Goal: Information Seeking & Learning: Learn about a topic

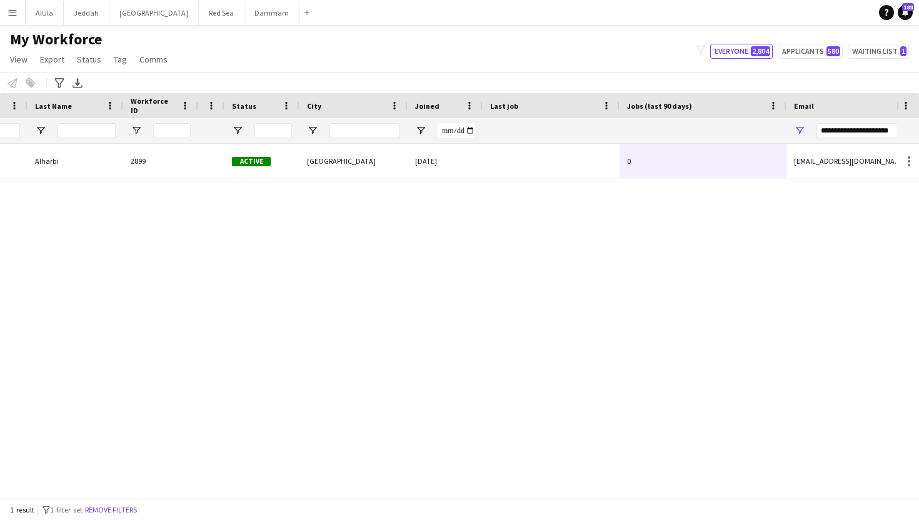
scroll to position [0, 149]
click at [838, 133] on input "**********" at bounding box center [861, 130] width 88 height 15
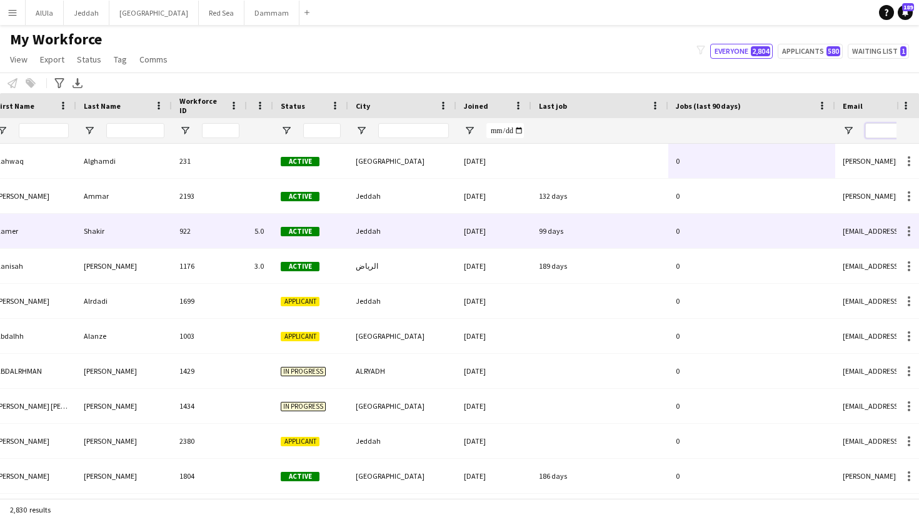
scroll to position [0, 0]
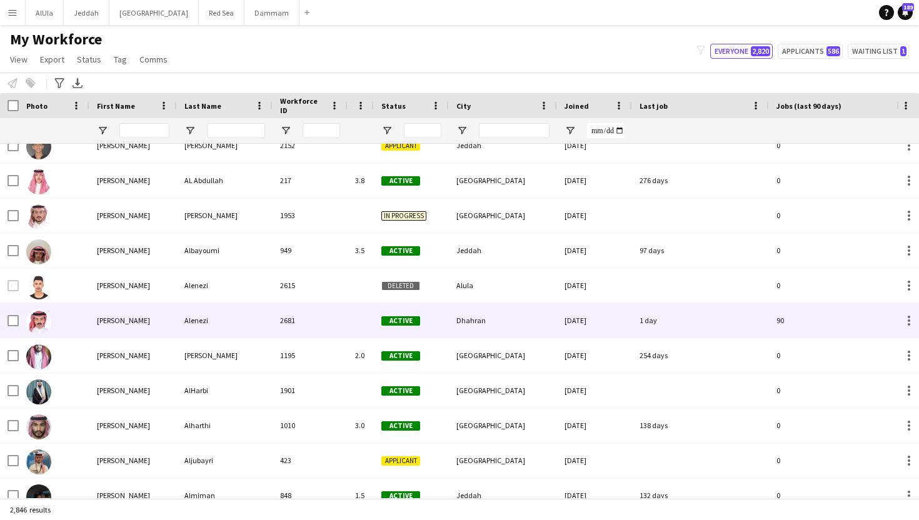
click at [278, 317] on div "2681" at bounding box center [310, 320] width 75 height 34
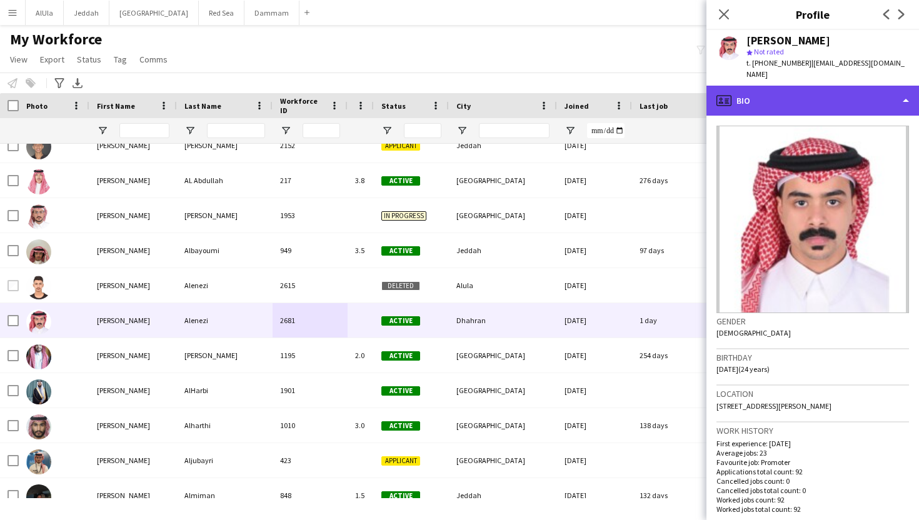
click at [853, 86] on div "profile Bio" at bounding box center [812, 101] width 213 height 30
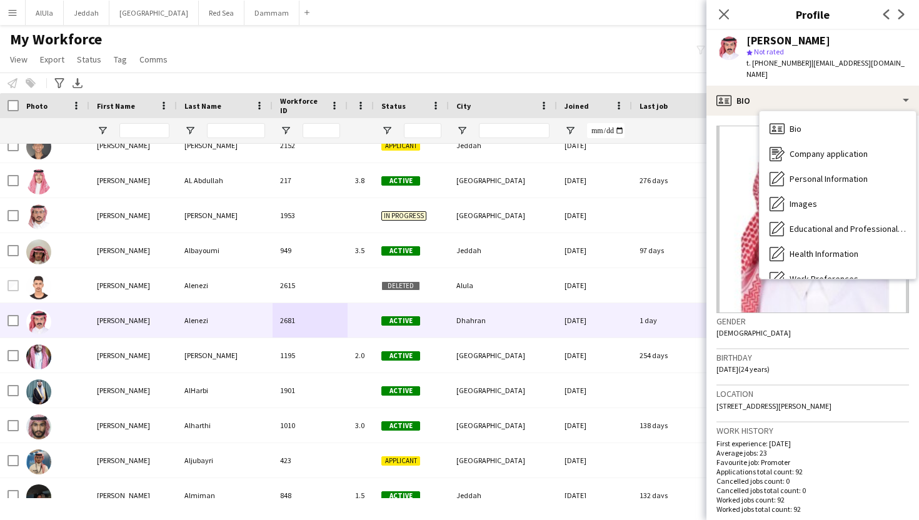
click at [854, 352] on h3 "Birthday" at bounding box center [812, 357] width 193 height 11
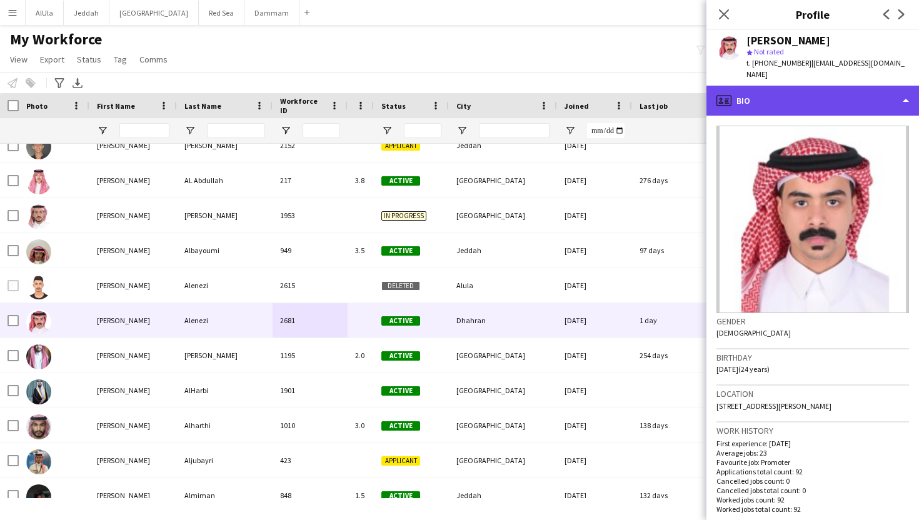
click at [784, 88] on div "profile Bio" at bounding box center [812, 101] width 213 height 30
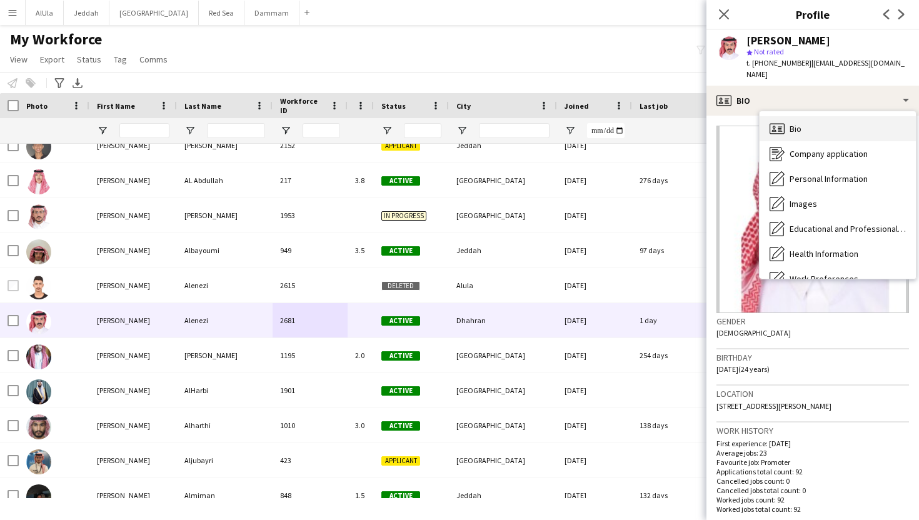
click at [792, 123] on span "Bio" at bounding box center [796, 128] width 12 height 11
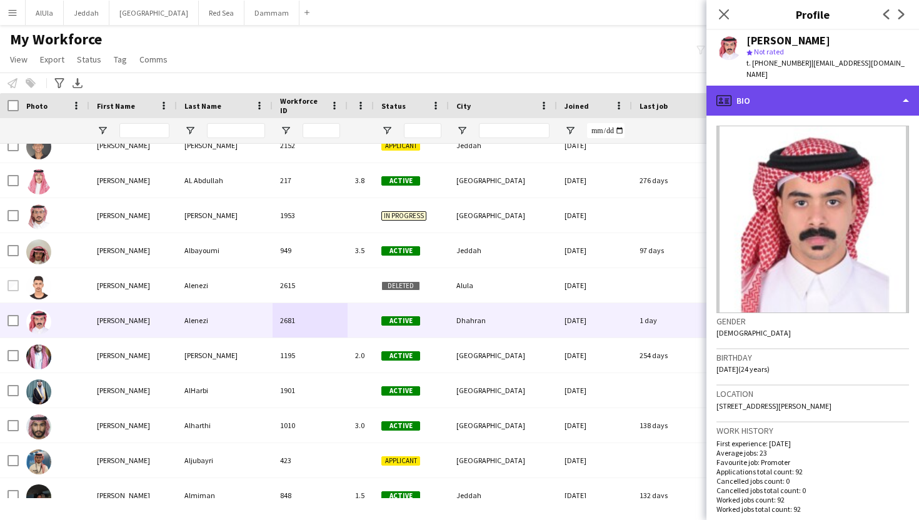
click at [807, 92] on div "profile Bio" at bounding box center [812, 101] width 213 height 30
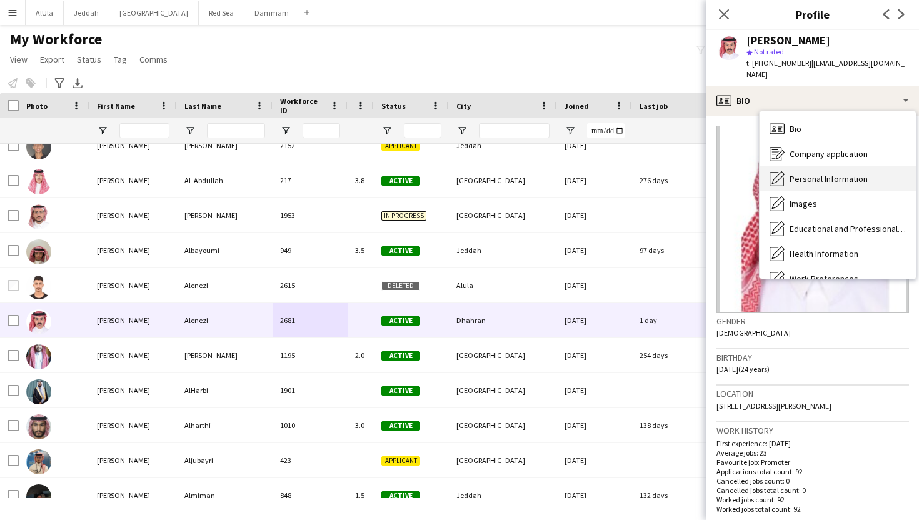
click at [833, 173] on span "Personal Information" at bounding box center [829, 178] width 78 height 11
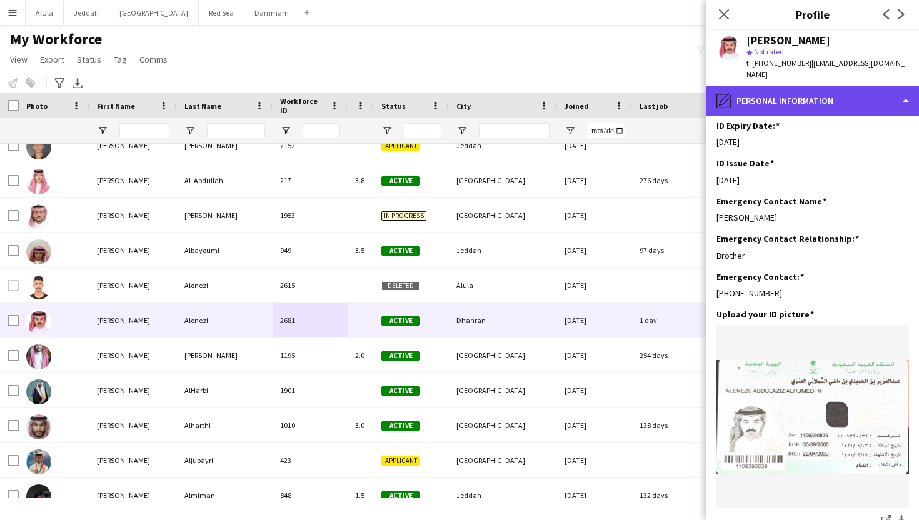
click at [747, 95] on div "pencil4 Personal Information" at bounding box center [812, 101] width 213 height 30
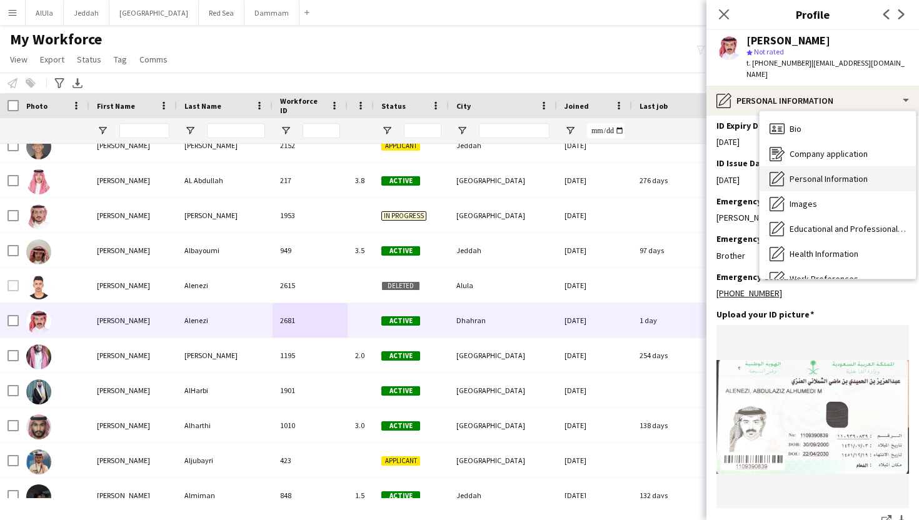
click at [804, 173] on span "Personal Information" at bounding box center [829, 178] width 78 height 11
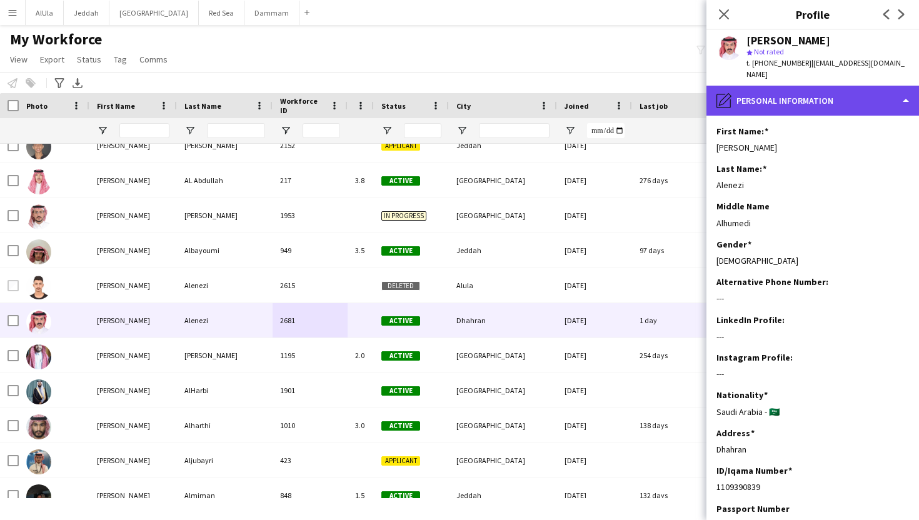
click at [779, 86] on div "pencil4 Personal Information" at bounding box center [812, 101] width 213 height 30
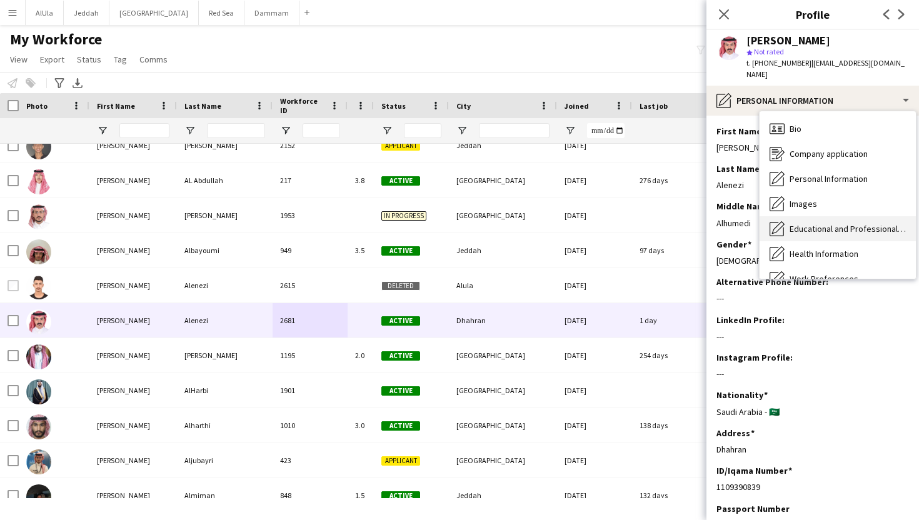
click at [814, 216] on div "Educational and Professional Background Educational and Professional Background" at bounding box center [838, 228] width 156 height 25
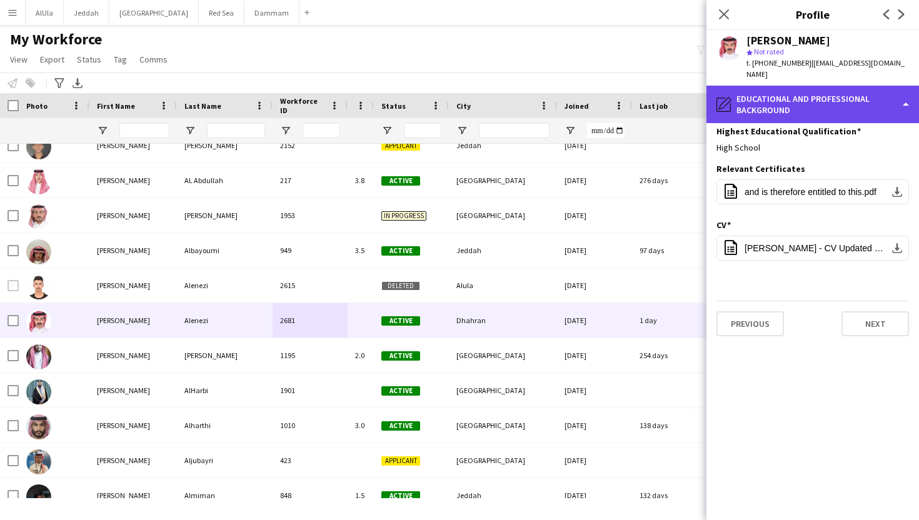
click at [778, 97] on div "pencil4 Educational and Professional Background" at bounding box center [812, 105] width 213 height 38
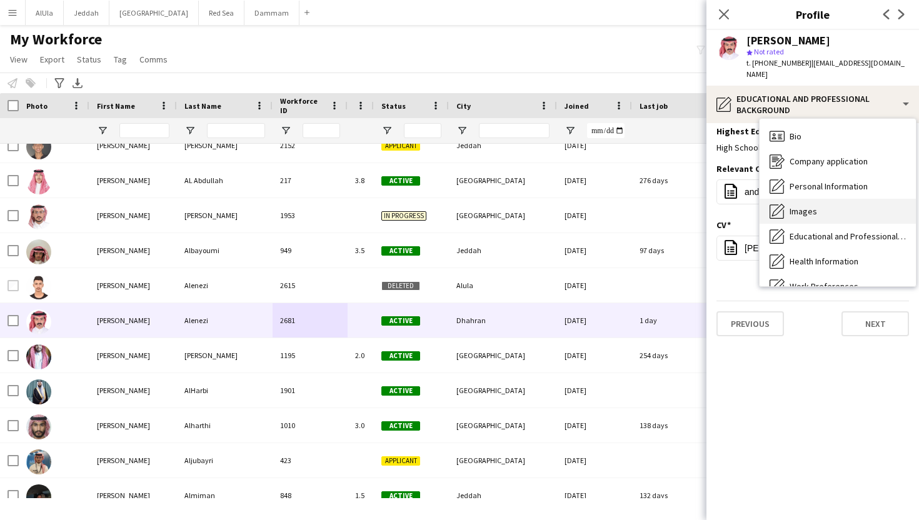
click at [787, 199] on div "Images Images" at bounding box center [838, 211] width 156 height 25
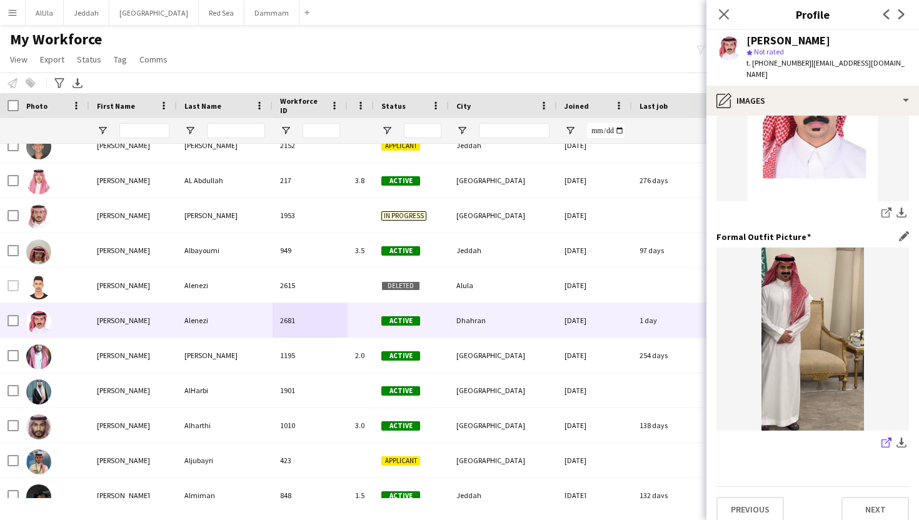
click at [884, 438] on icon "share-external-link-1" at bounding box center [887, 443] width 10 height 10
click at [723, 21] on app-icon "Close pop-in" at bounding box center [724, 15] width 18 height 18
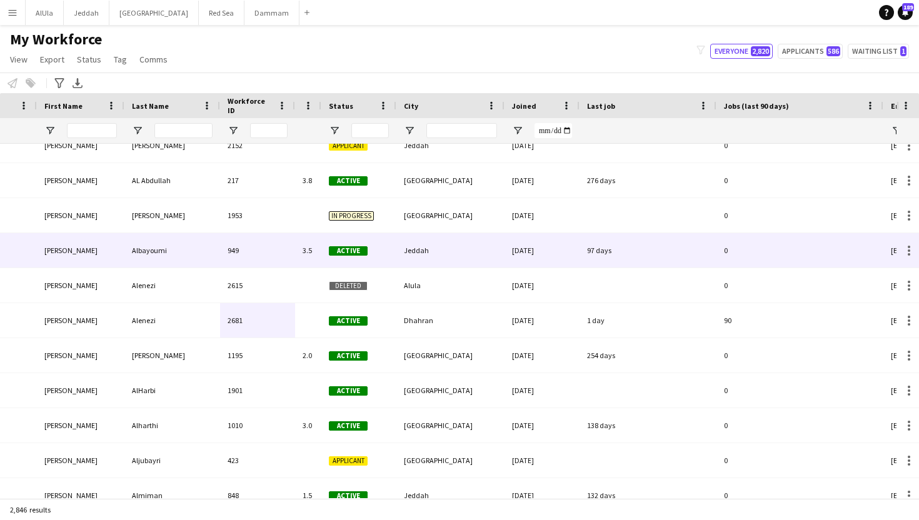
scroll to position [0, 84]
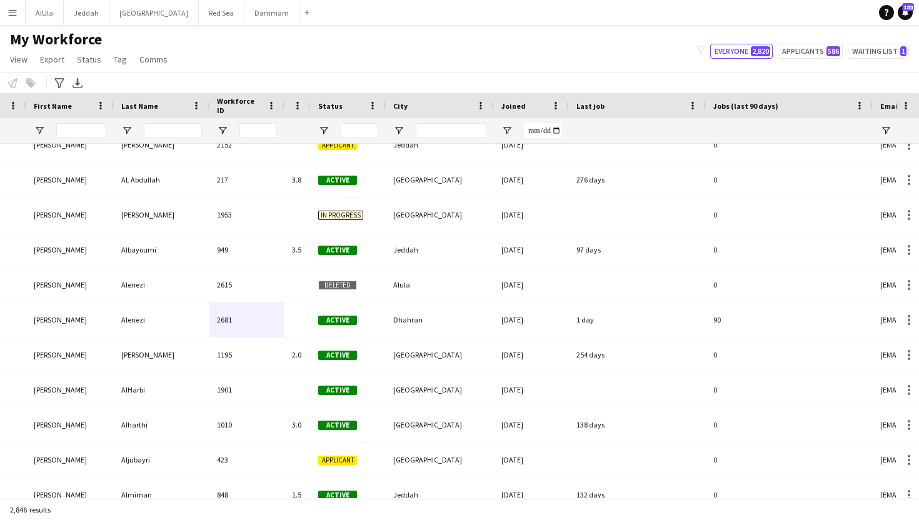
click at [445, 76] on div "Notify workforce Add to tag Select at least one crew to tag him or her. Advance…" at bounding box center [459, 83] width 919 height 21
click at [634, 23] on app-navbar "Menu Boards Boards Boards All jobs Status Workforce Workforce My Workforce Recr…" at bounding box center [459, 12] width 919 height 25
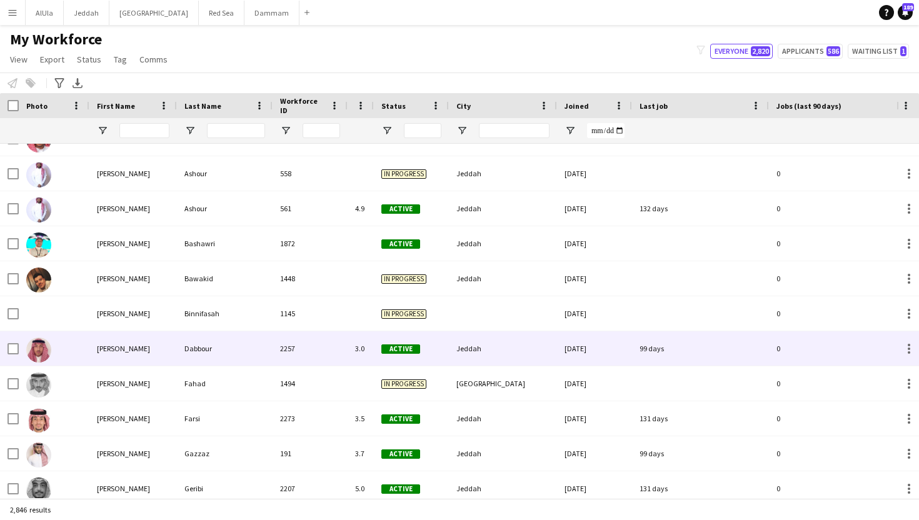
click at [217, 357] on div "Dabbour" at bounding box center [225, 348] width 96 height 34
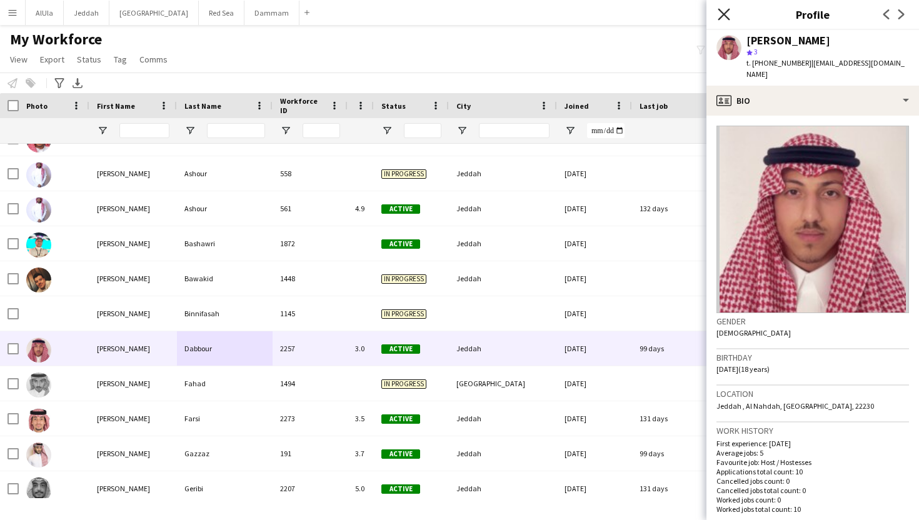
click at [723, 16] on icon "Close pop-in" at bounding box center [724, 14] width 12 height 12
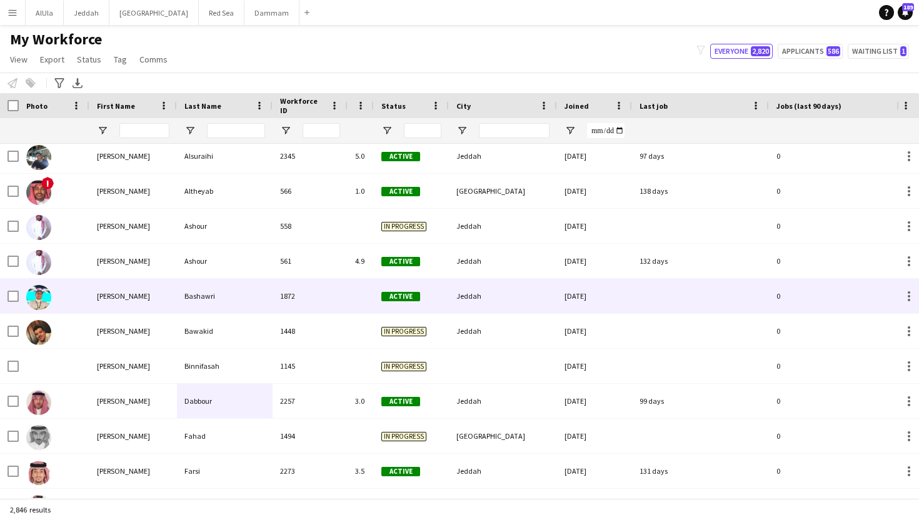
click at [208, 298] on div "Bashawri" at bounding box center [225, 296] width 96 height 34
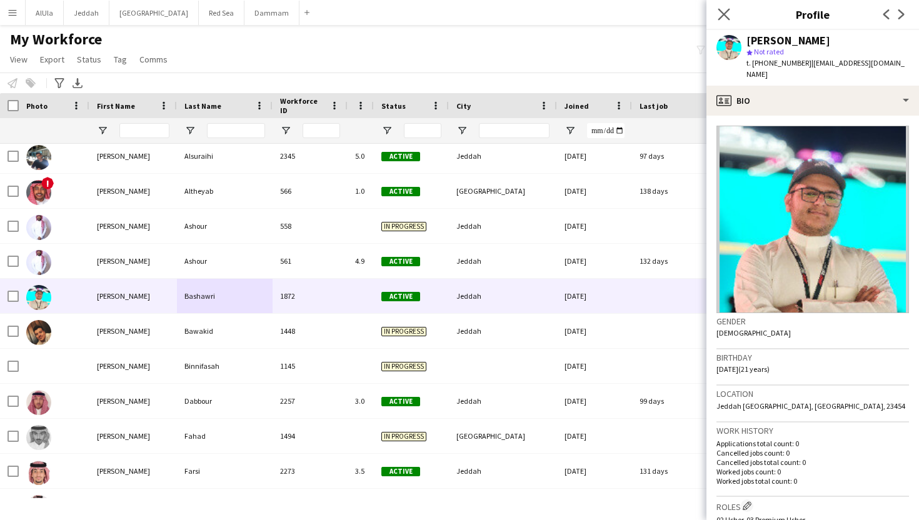
click at [716, 13] on app-icon "Close pop-in" at bounding box center [724, 15] width 18 height 18
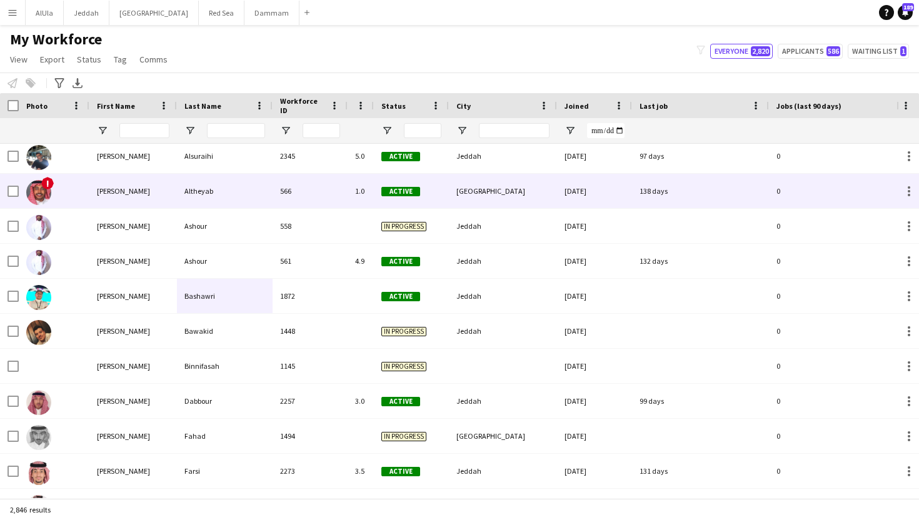
click at [221, 194] on div "Altheyab" at bounding box center [225, 191] width 96 height 34
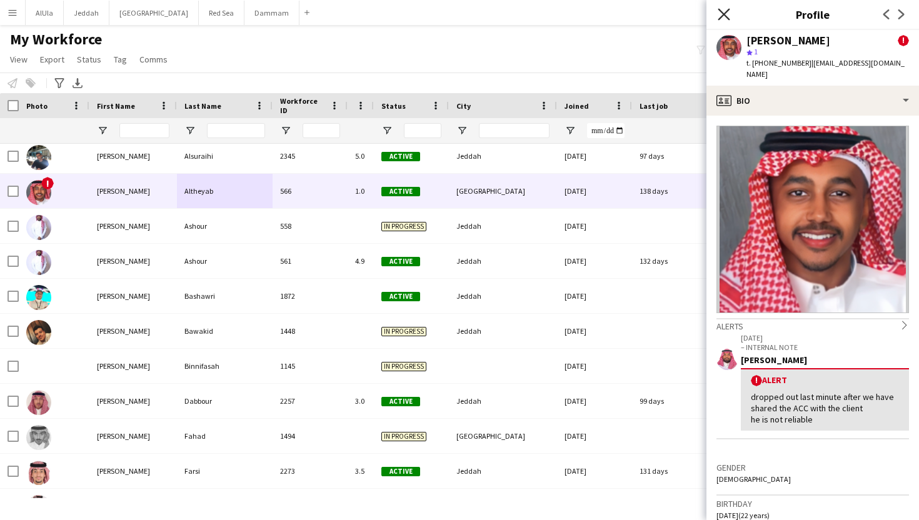
click at [720, 9] on icon "Close pop-in" at bounding box center [724, 14] width 12 height 12
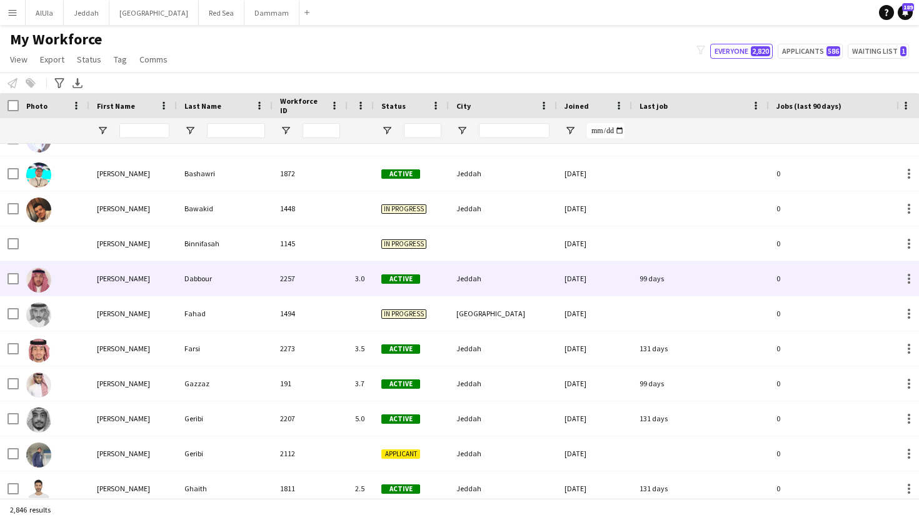
scroll to position [1603, 0]
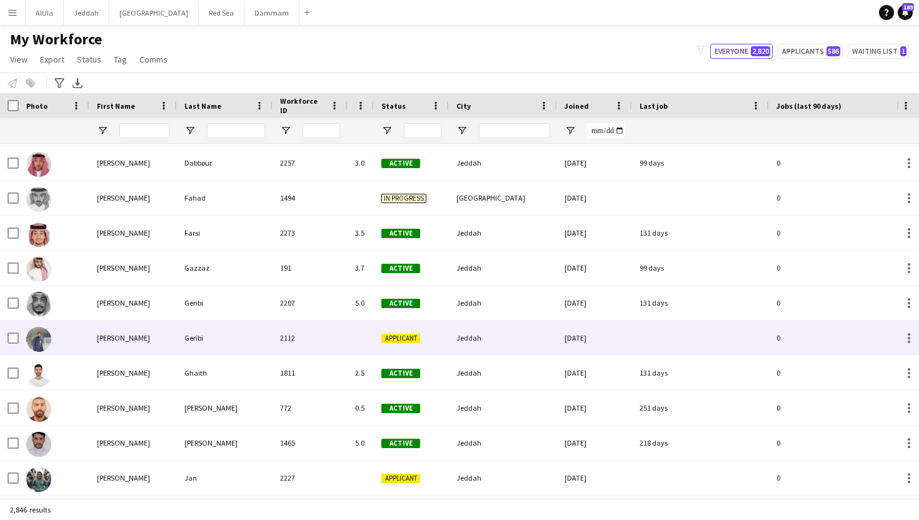
click at [323, 341] on div "2112" at bounding box center [310, 338] width 75 height 34
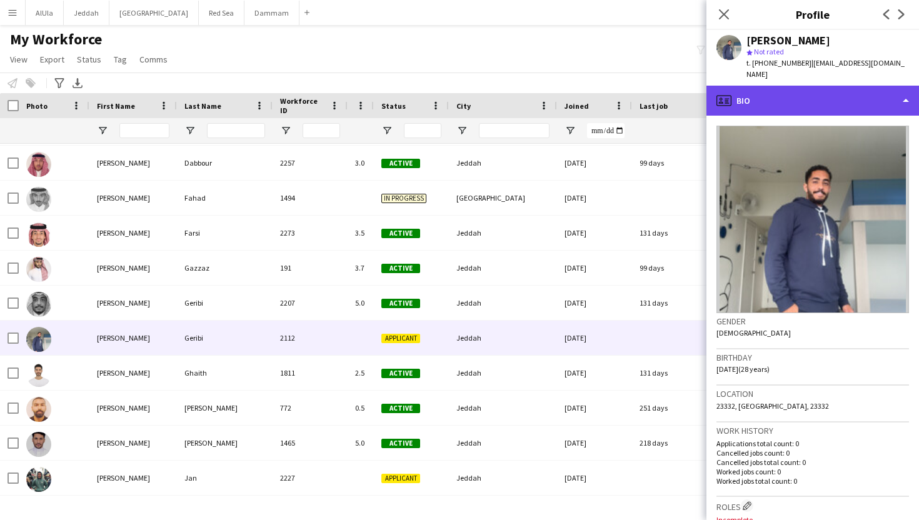
click at [758, 101] on div "profile Bio" at bounding box center [812, 101] width 213 height 30
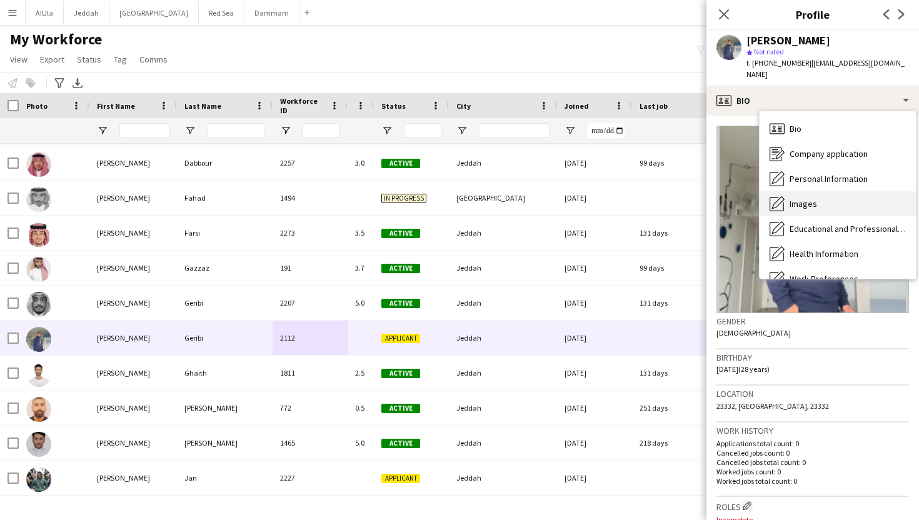
click at [803, 191] on div "Images Images" at bounding box center [838, 203] width 156 height 25
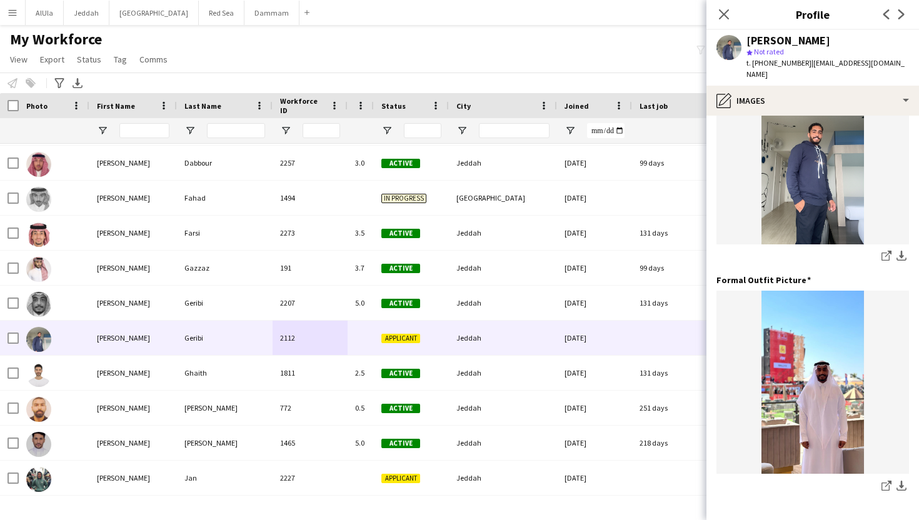
scroll to position [354, 0]
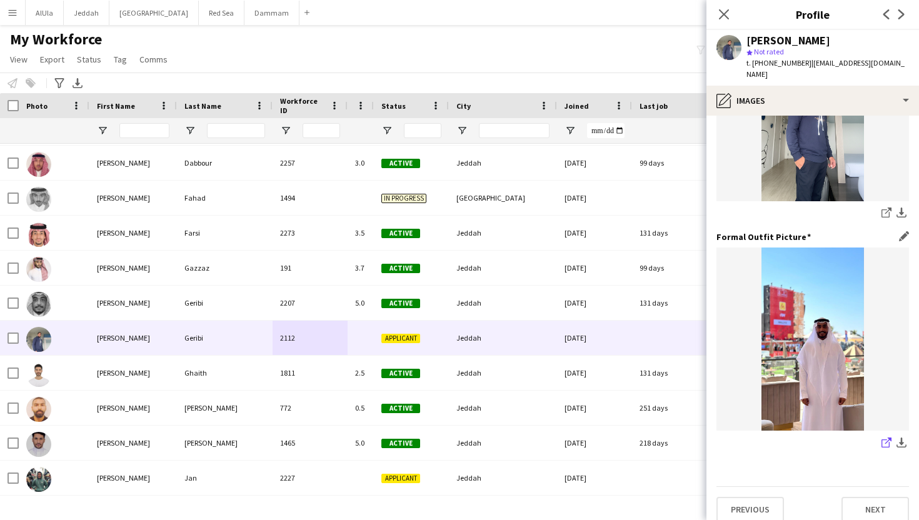
click at [882, 438] on icon "share-external-link-1" at bounding box center [887, 443] width 10 height 10
